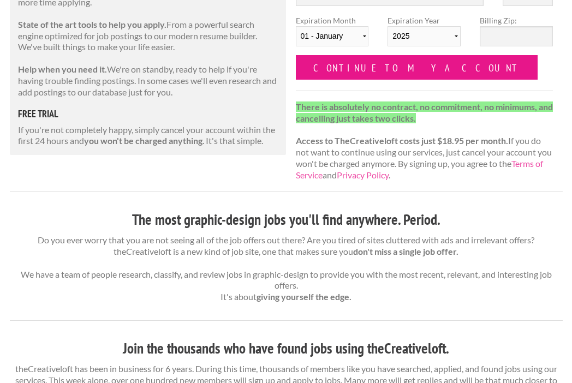
scroll to position [199, 0]
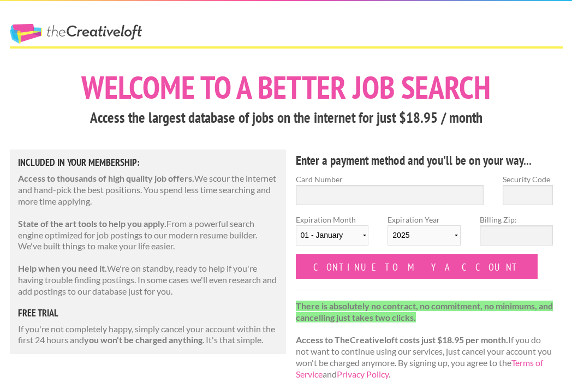
scroll to position [7, 0]
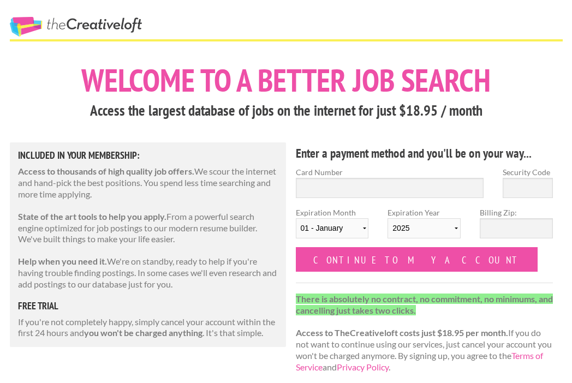
click at [122, 21] on link "The Creative Loft" at bounding box center [76, 27] width 132 height 20
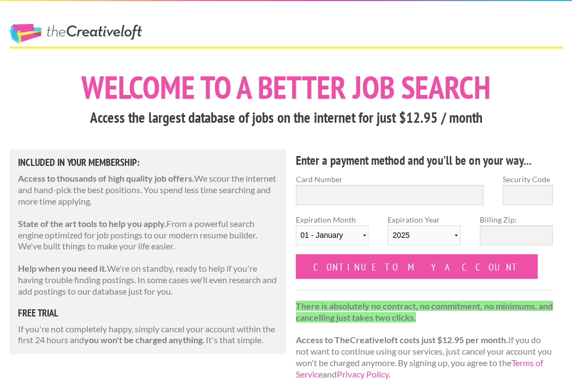
click at [50, 33] on link "The Creative Loft" at bounding box center [76, 34] width 132 height 20
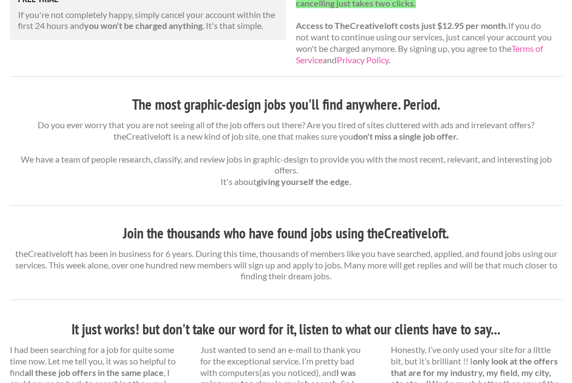
scroll to position [304, 0]
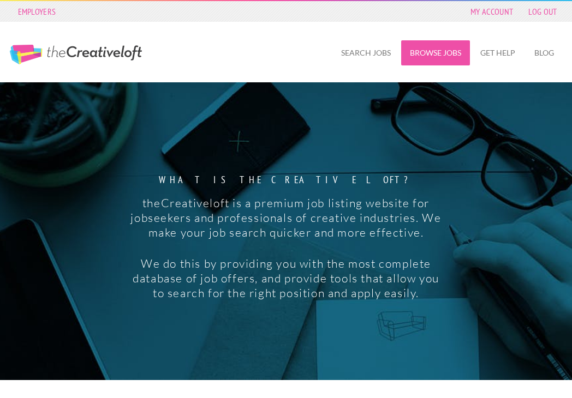
click at [429, 58] on link "Browse Jobs" at bounding box center [435, 52] width 69 height 25
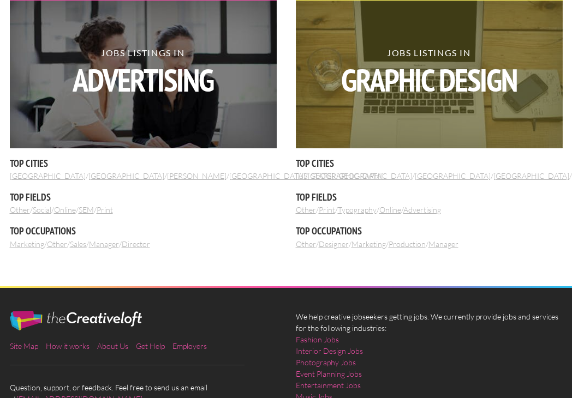
click at [398, 83] on strong "Graphic Design" at bounding box center [428, 80] width 267 height 32
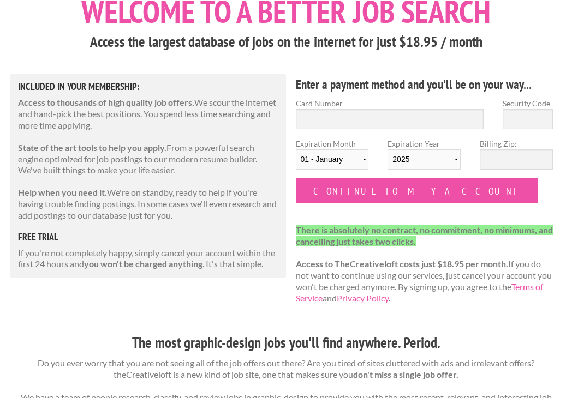
scroll to position [31, 0]
